Goal: Transaction & Acquisition: Purchase product/service

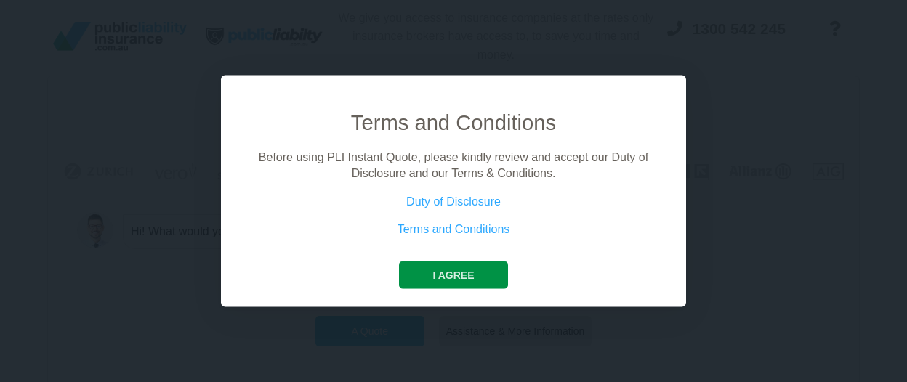
click at [463, 273] on button "I agree" at bounding box center [453, 275] width 108 height 28
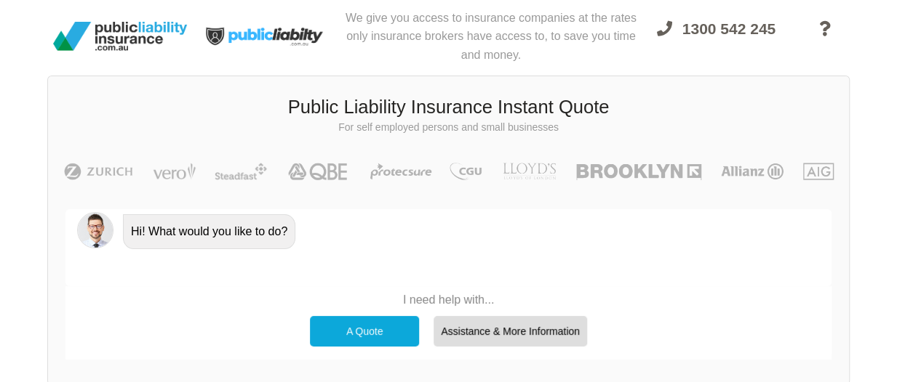
click at [375, 327] on div "A Quote" at bounding box center [364, 331] width 109 height 31
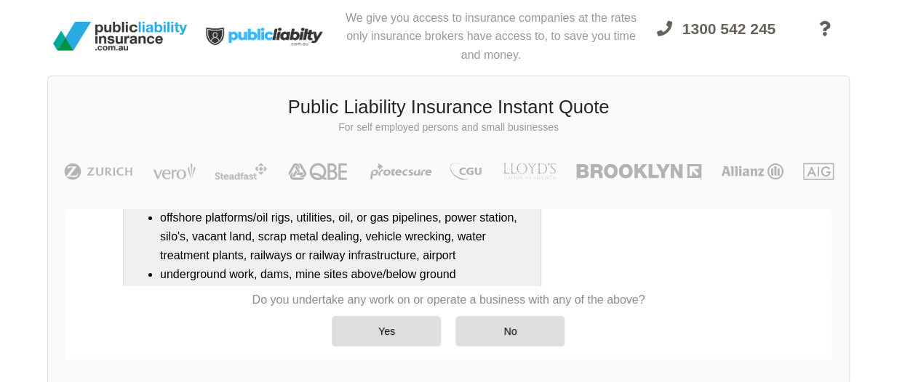
scroll to position [235, 0]
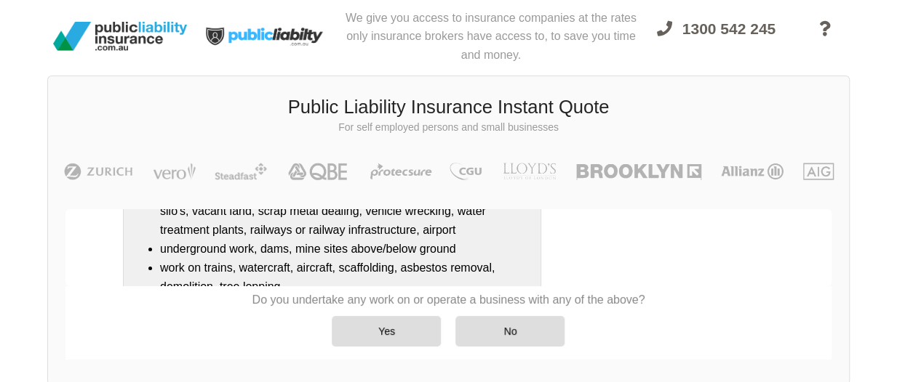
click at [256, 264] on li "work on trains, watercraft, aircraft, scaffolding, asbestos removal, demolition…" at bounding box center [346, 278] width 373 height 38
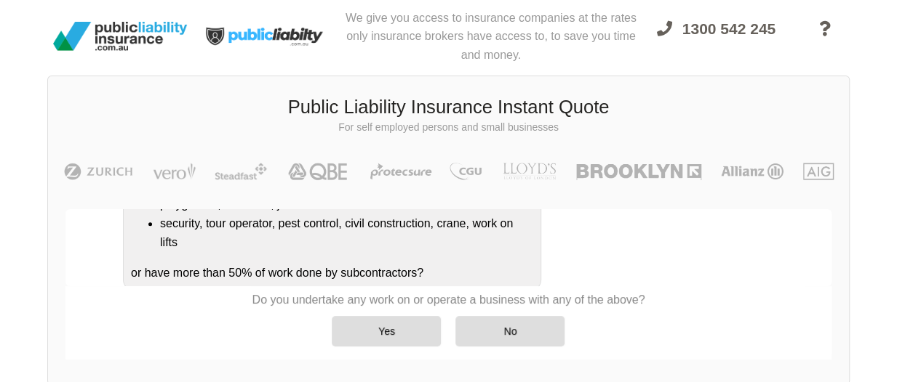
scroll to position [396, 0]
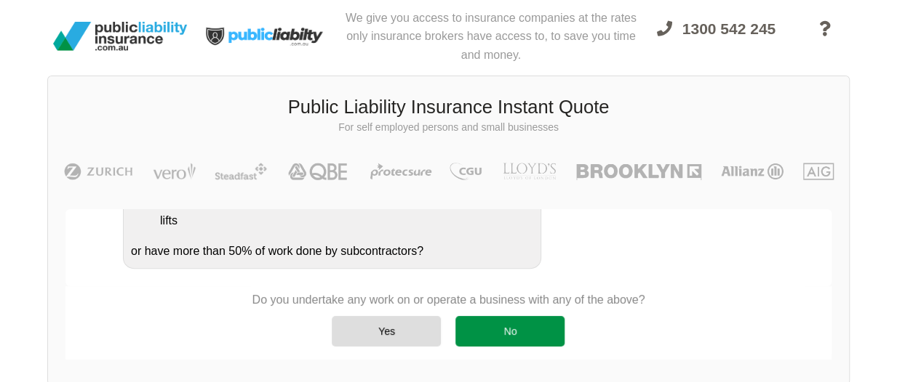
click at [478, 328] on div "No" at bounding box center [509, 331] width 109 height 31
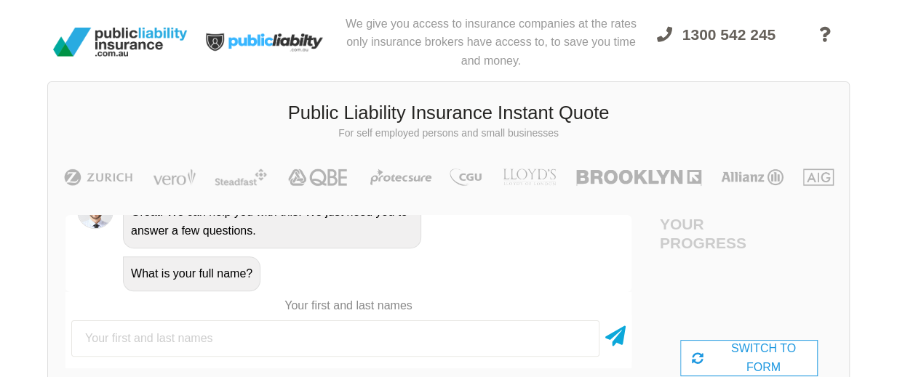
scroll to position [0, 0]
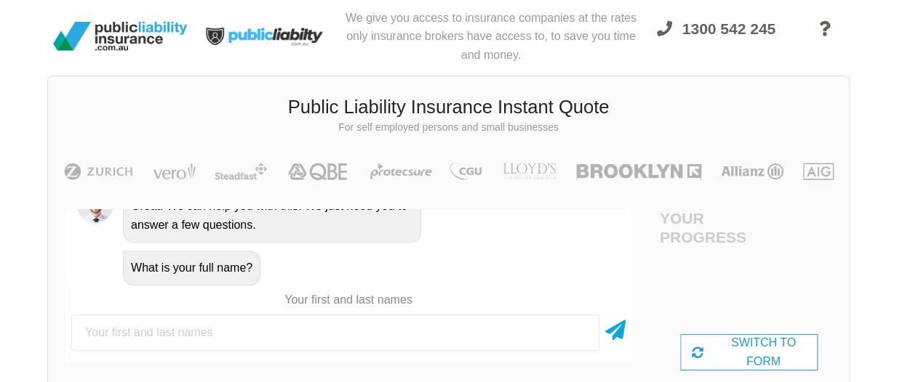
click at [340, 333] on input "text" at bounding box center [335, 333] width 528 height 36
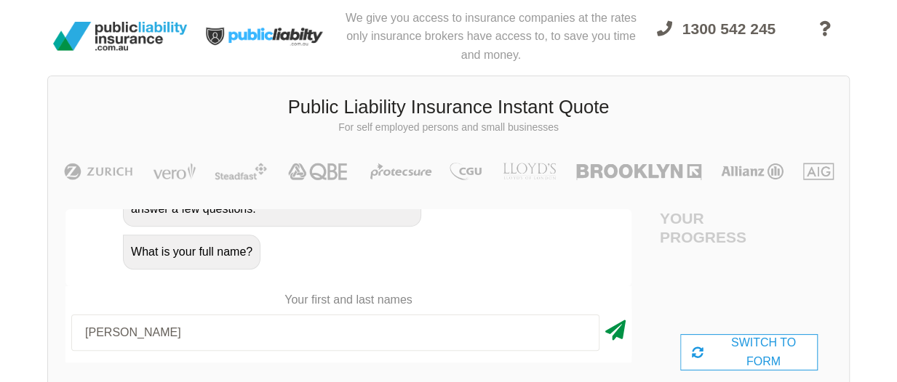
type input "[PERSON_NAME]"
click at [610, 330] on icon at bounding box center [615, 328] width 20 height 26
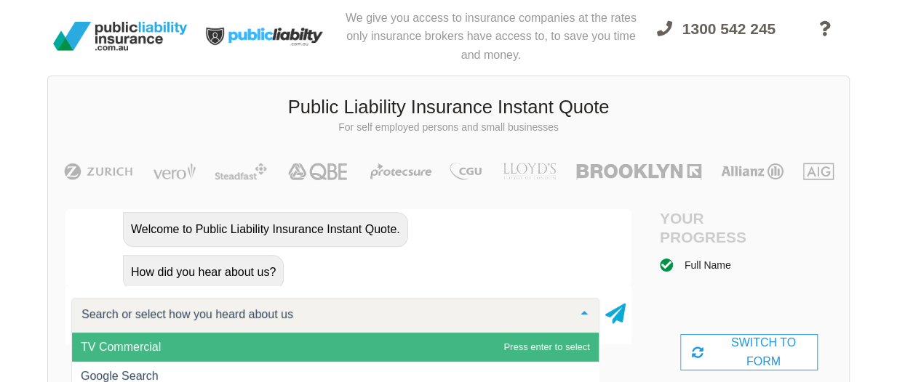
scroll to position [830, 0]
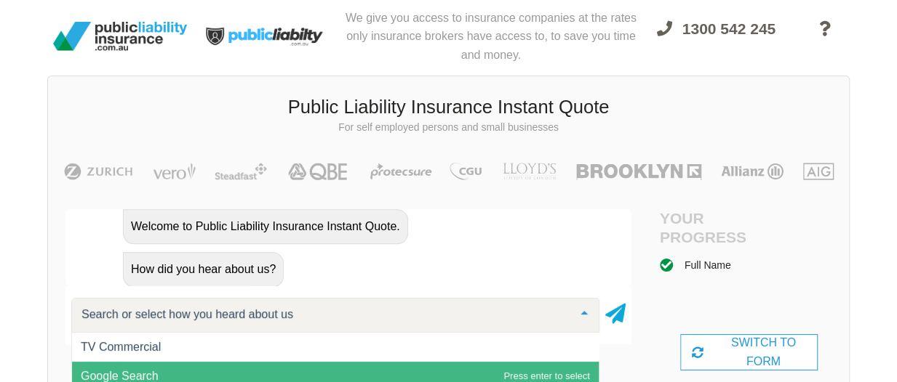
click at [160, 370] on span "Google Search" at bounding box center [335, 376] width 526 height 29
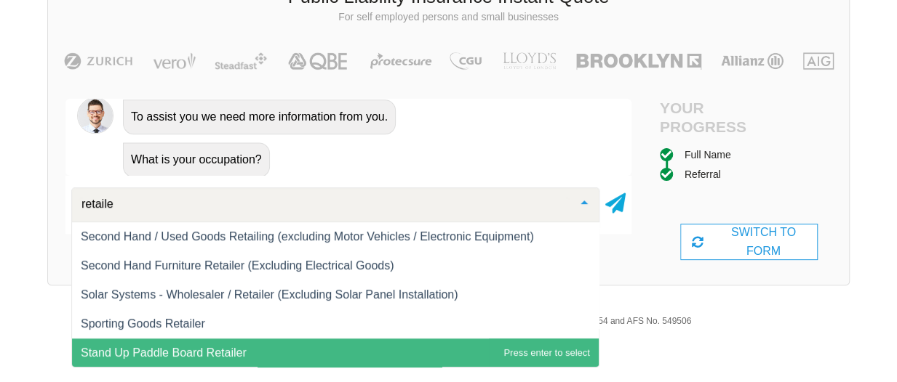
scroll to position [87, 0]
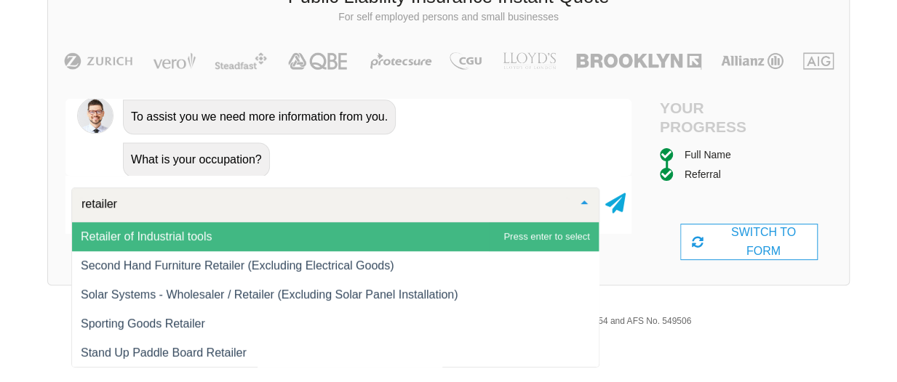
drag, startPoint x: 166, startPoint y: 203, endPoint x: 10, endPoint y: 210, distance: 155.8
click at [5, 209] on div "We give you access to insurance companies at the rates only insurance brokers h…" at bounding box center [448, 94] width 897 height 411
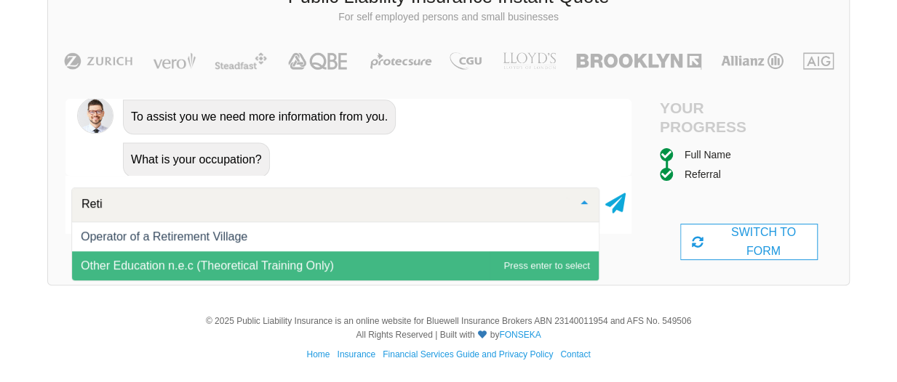
scroll to position [0, 0]
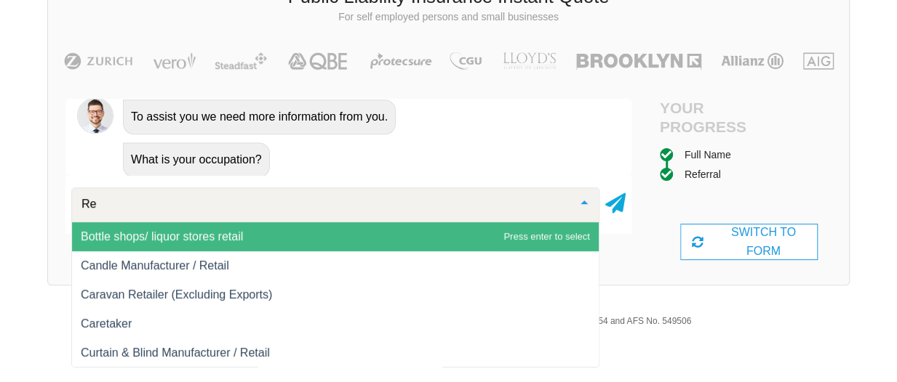
type input "R"
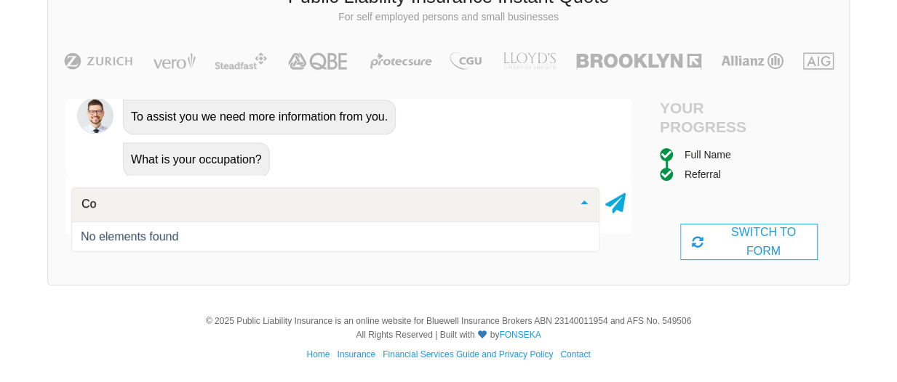
type input "C"
type input "D"
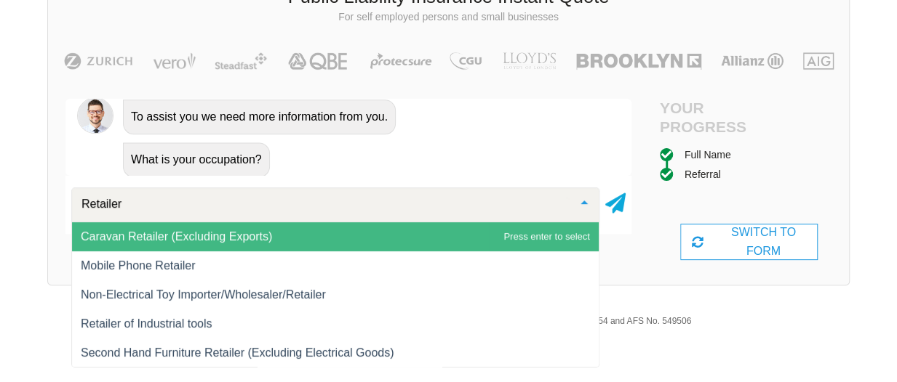
drag, startPoint x: 124, startPoint y: 200, endPoint x: -9, endPoint y: 199, distance: 132.4
click at [0, 199] on html "We give you access to insurance companies at the rates only insurance brokers h…" at bounding box center [448, 135] width 897 height 493
type input "Retailer"
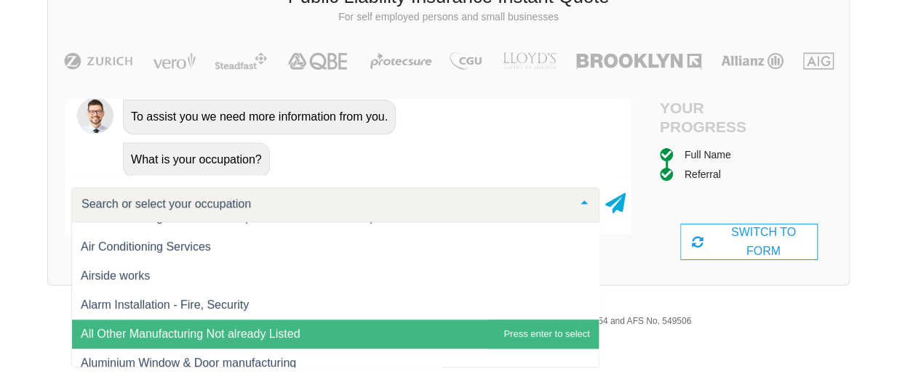
scroll to position [455, 0]
